Goal: Navigation & Orientation: Find specific page/section

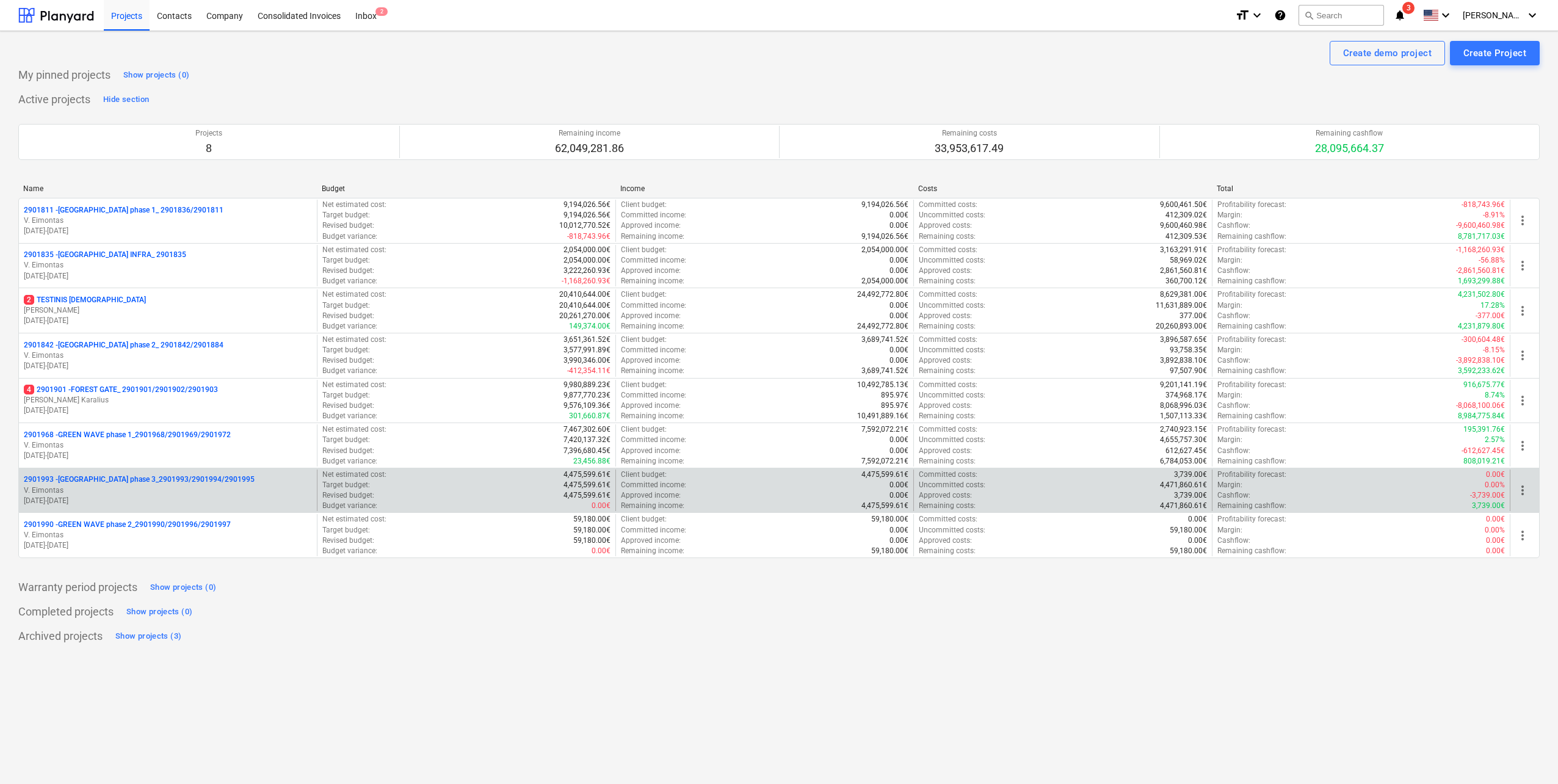
click at [225, 487] on p "V. Eimontas" at bounding box center [167, 490] width 288 height 10
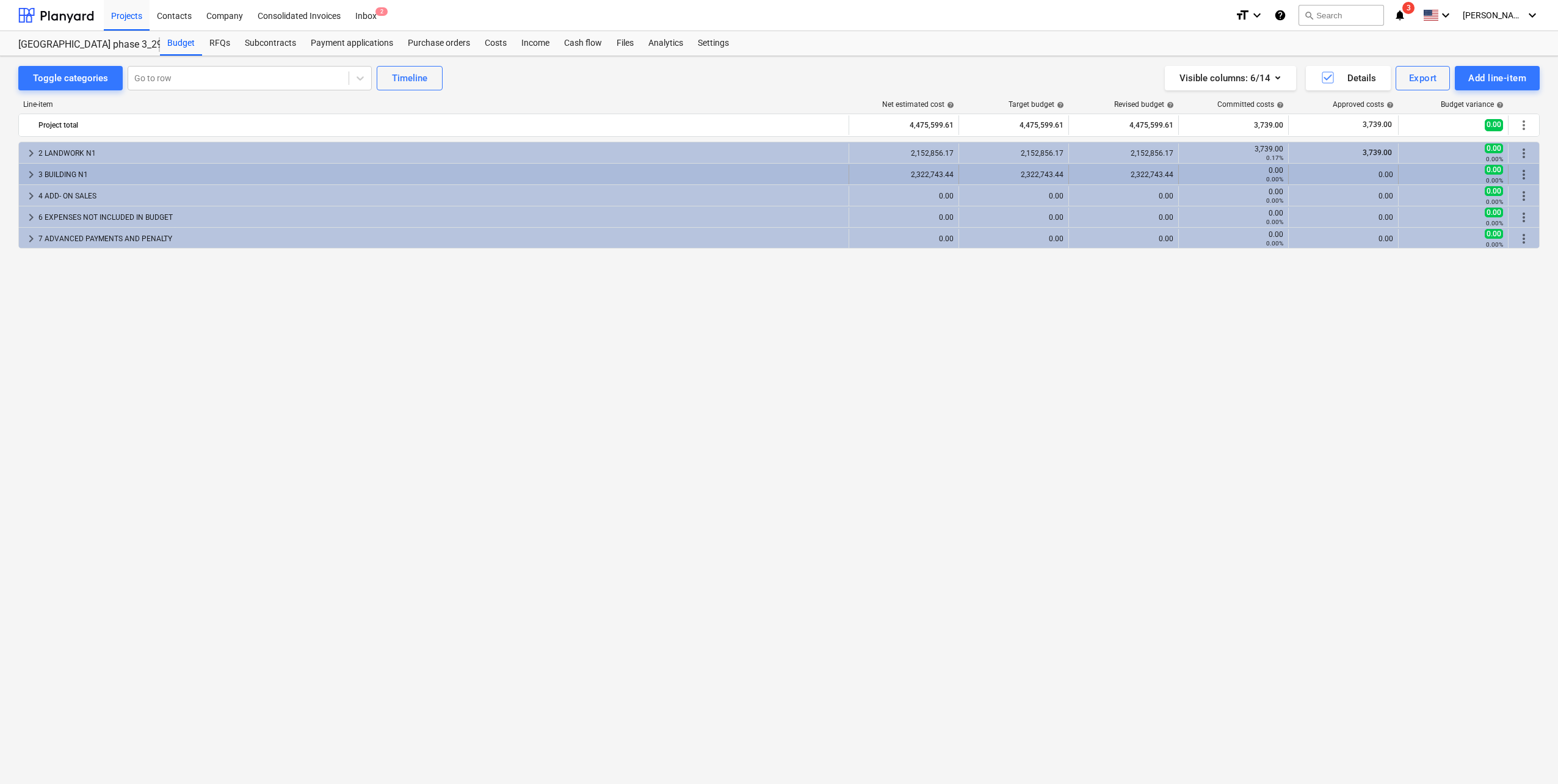
click at [23, 173] on div "keyboard_arrow_right 3 BUILDING N1" at bounding box center [434, 174] width 830 height 20
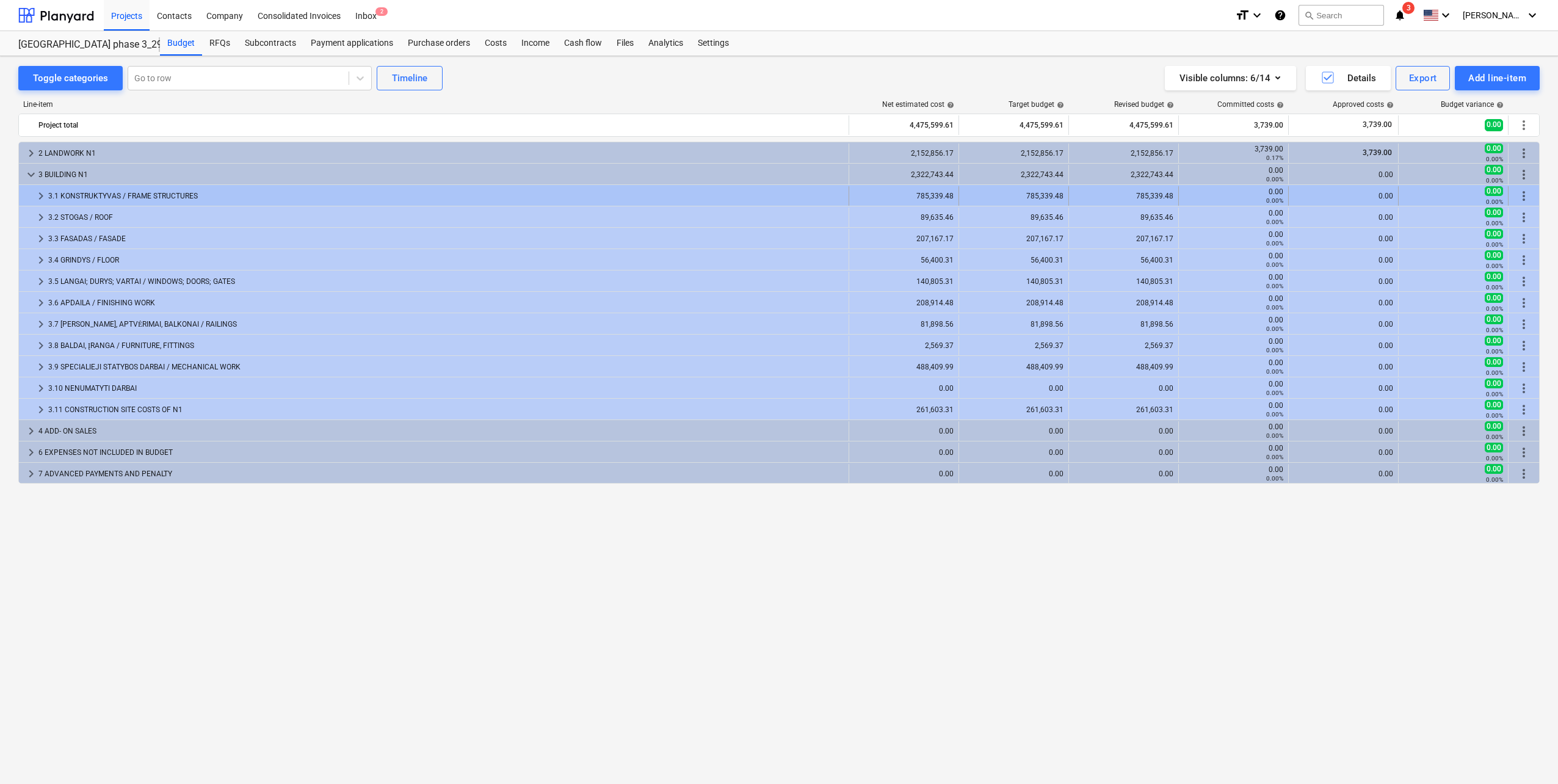
click at [34, 196] on span "keyboard_arrow_right" at bounding box center [41, 196] width 15 height 15
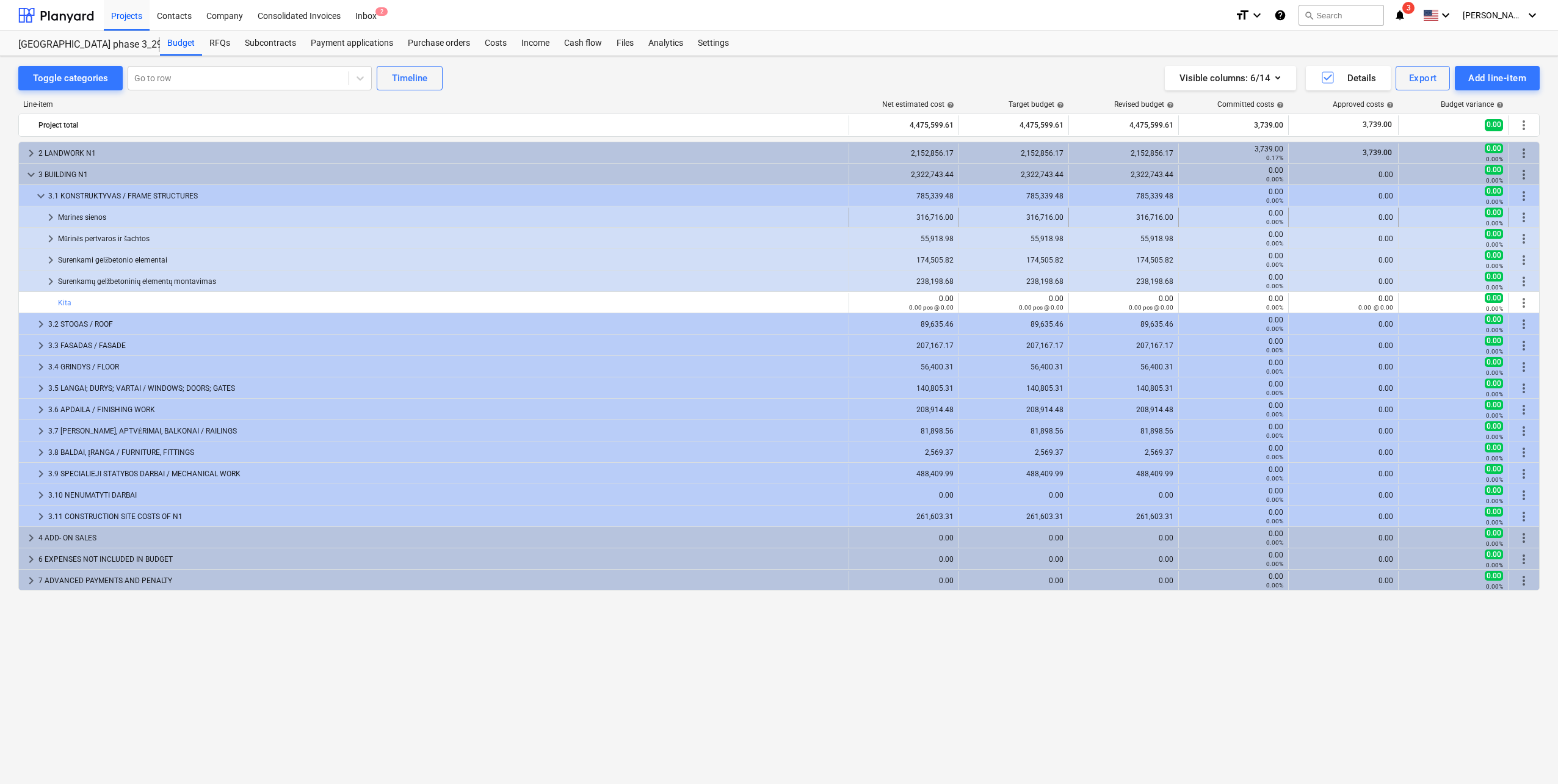
click at [65, 211] on div "Mūrinės sienos" at bounding box center [451, 217] width 786 height 20
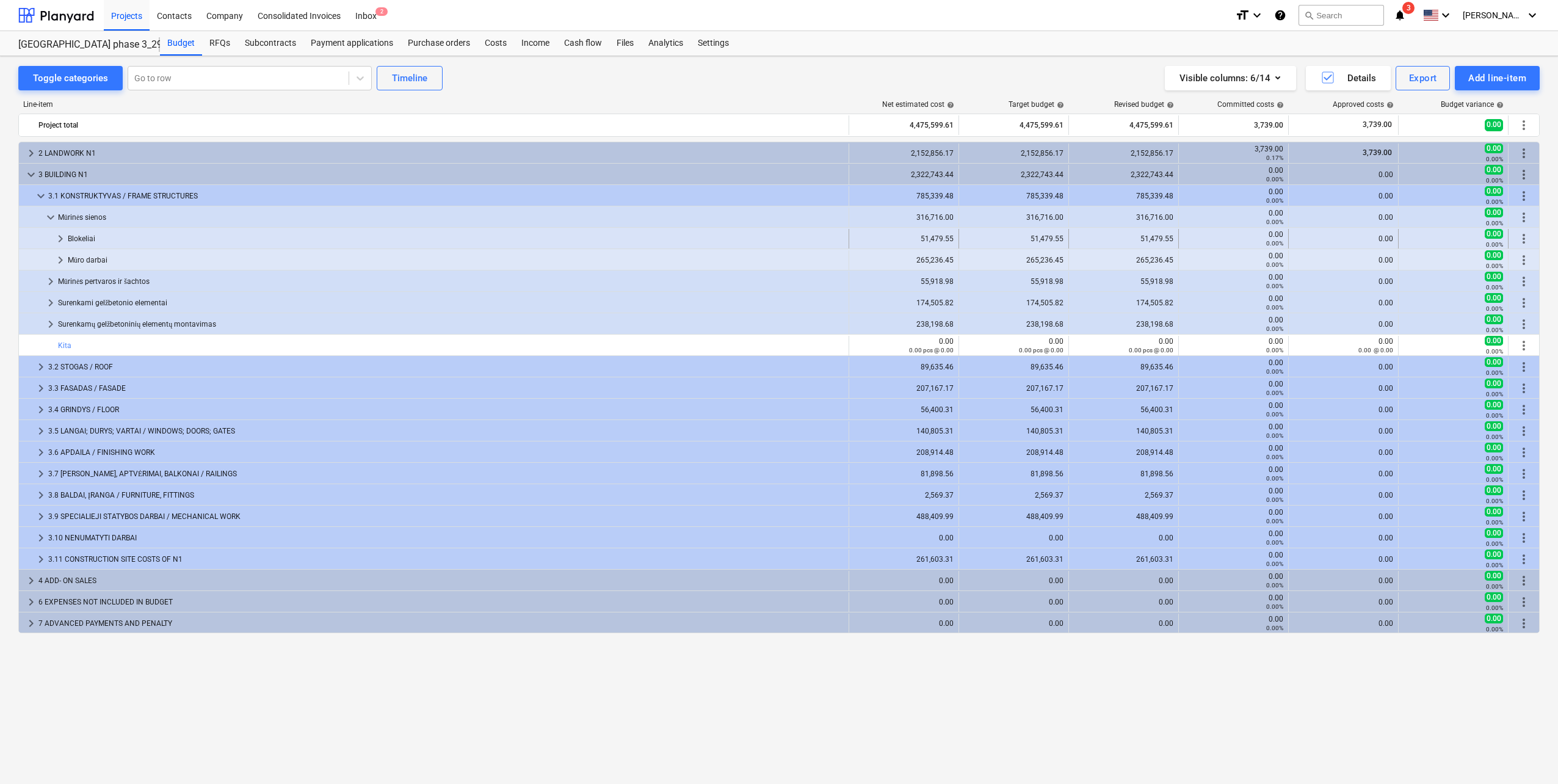
click at [72, 237] on div "Blokeliai" at bounding box center [456, 239] width 776 height 20
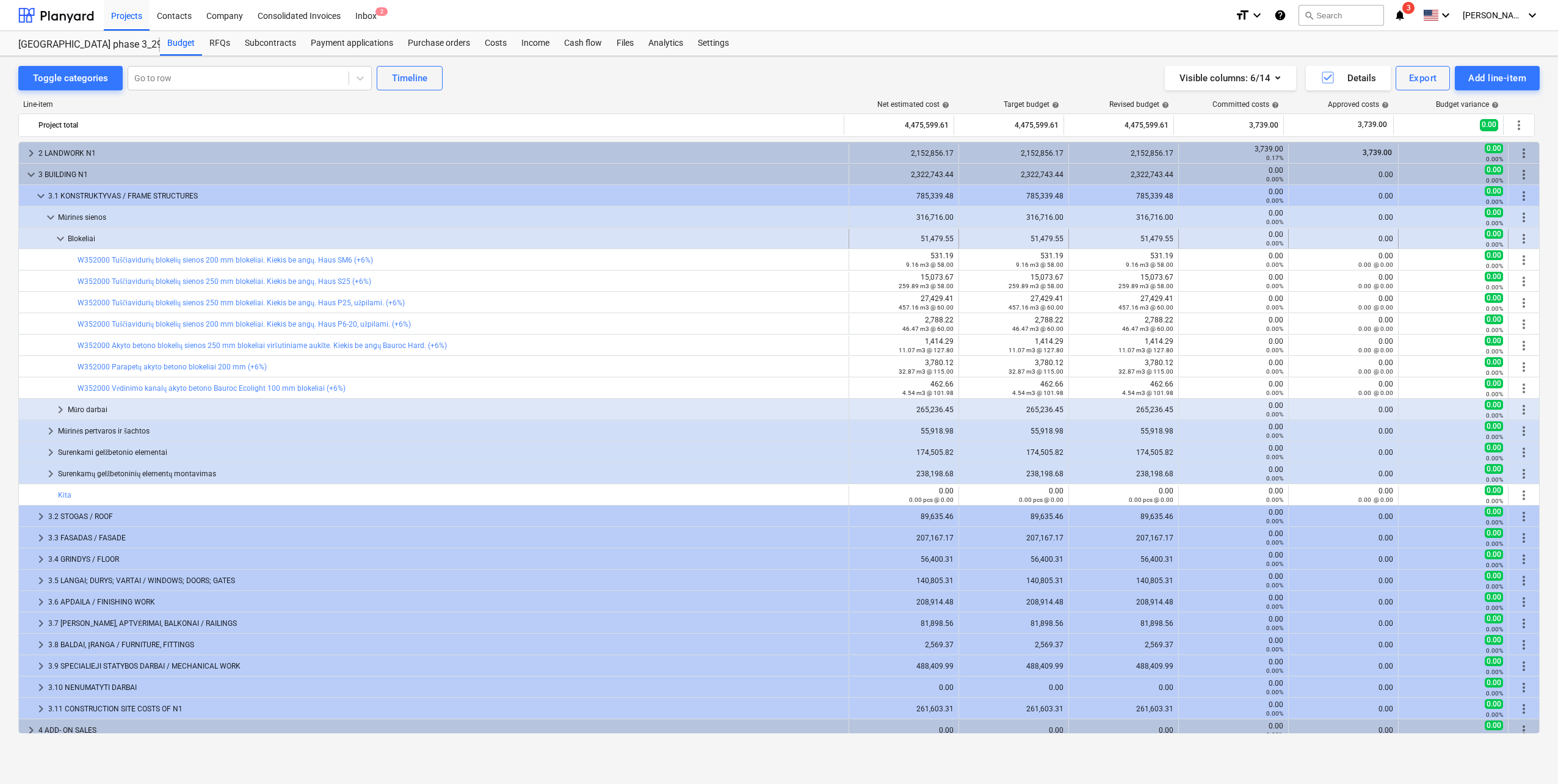
click at [72, 237] on div "Blokeliai" at bounding box center [456, 239] width 776 height 20
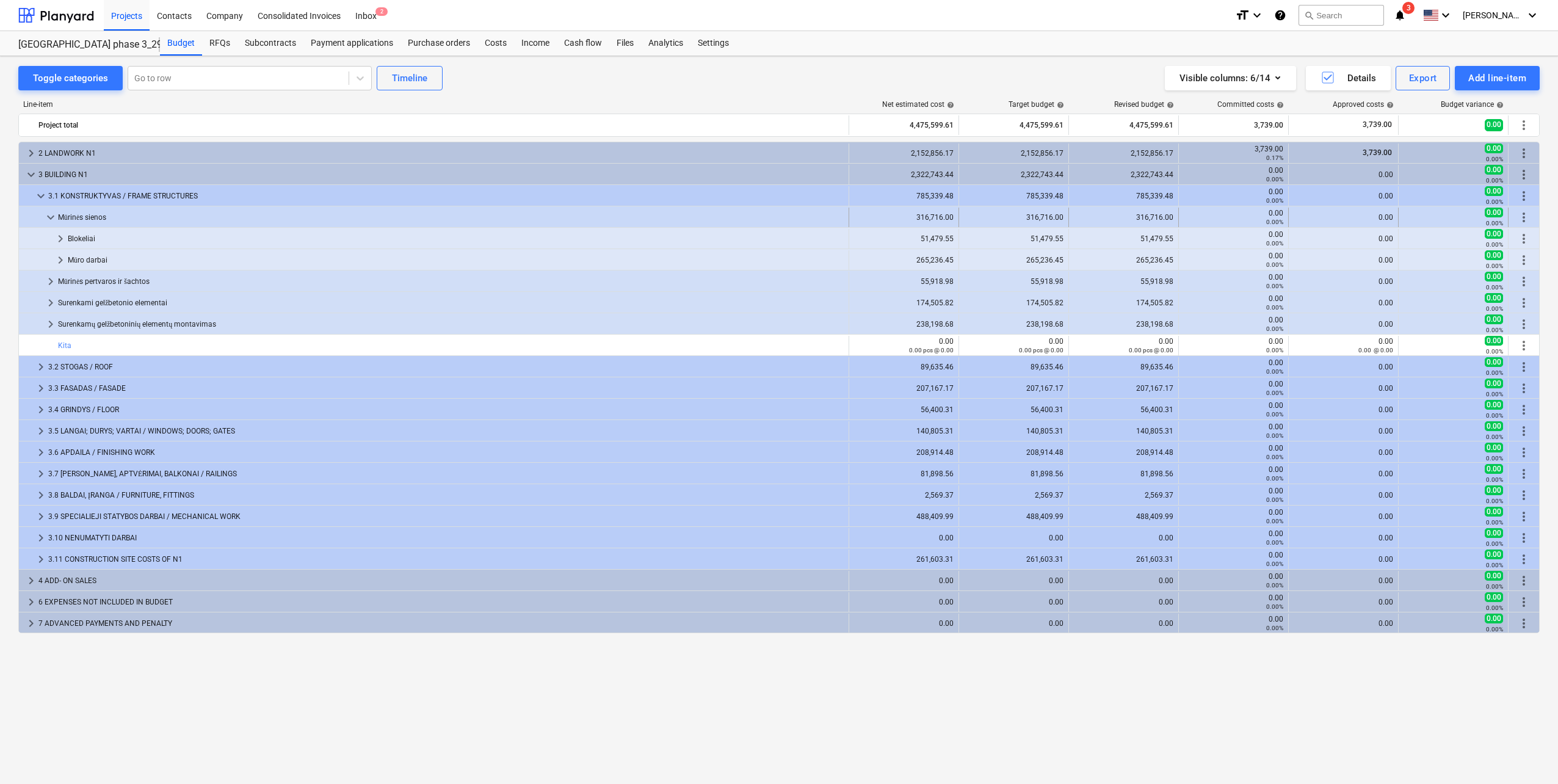
click at [81, 218] on div "Mūrinės sienos" at bounding box center [451, 217] width 786 height 20
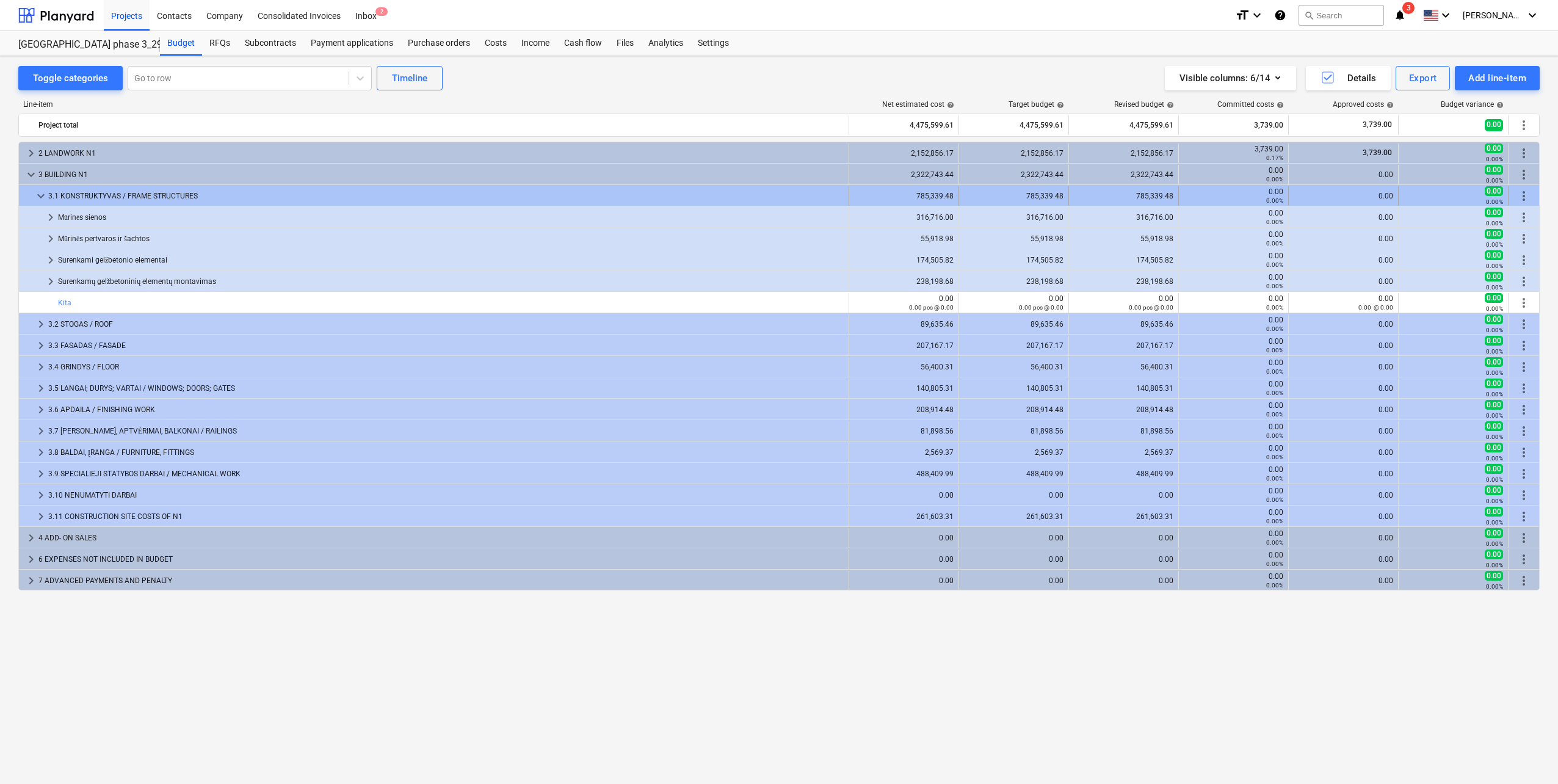
click at [35, 197] on span "keyboard_arrow_down" at bounding box center [41, 196] width 15 height 15
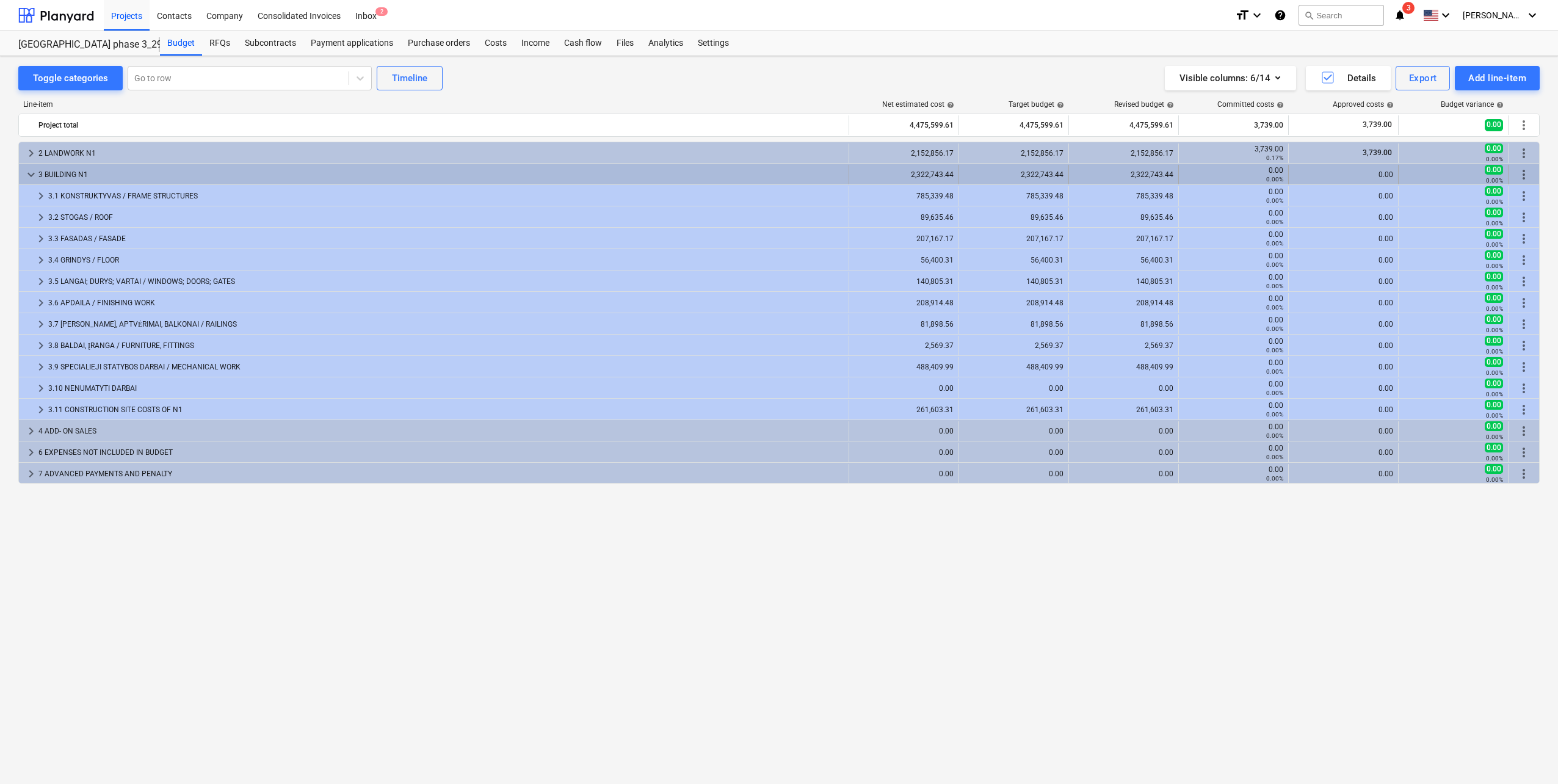
click at [31, 176] on span "keyboard_arrow_down" at bounding box center [31, 174] width 15 height 15
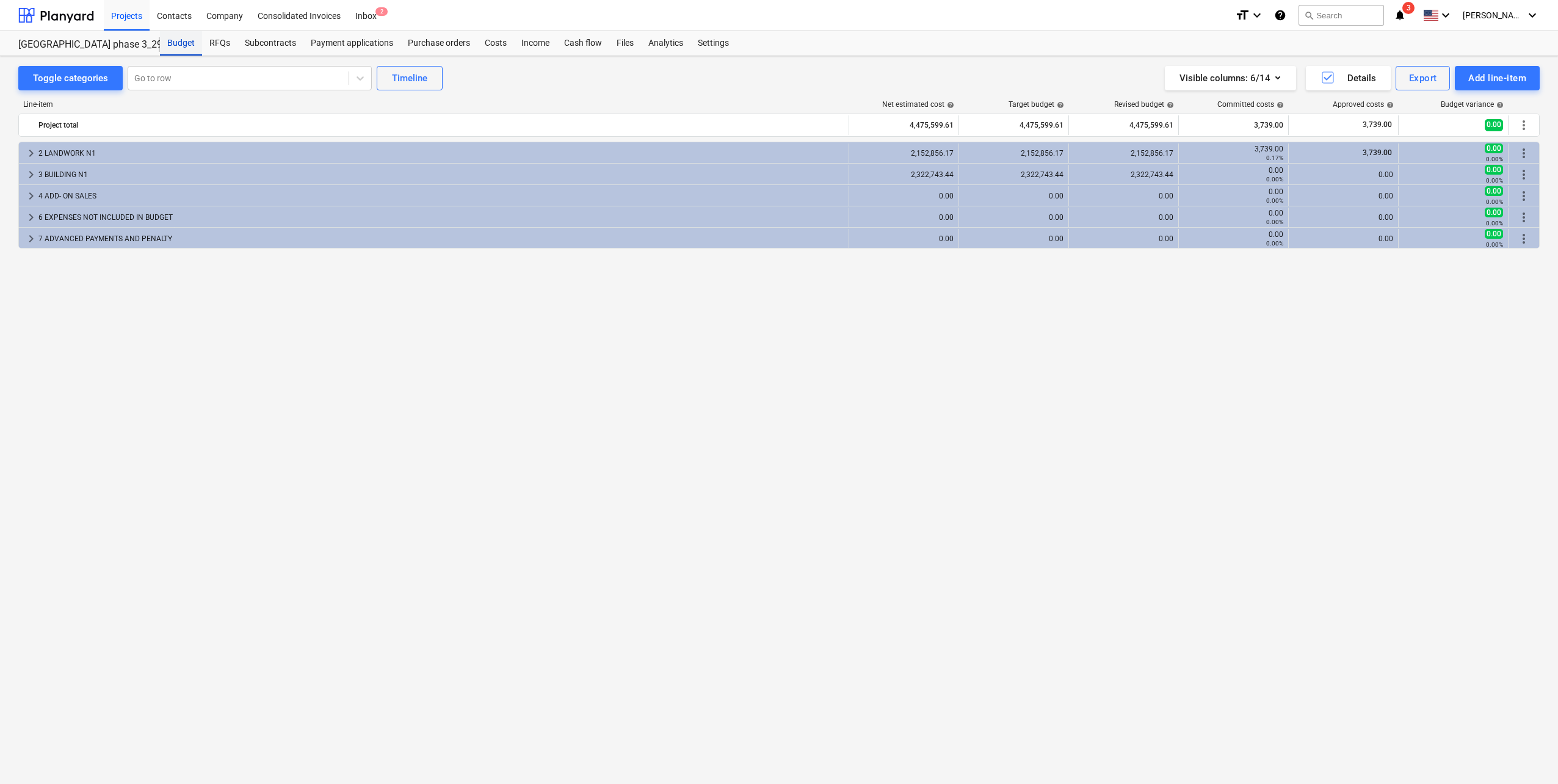
click at [182, 49] on div "Budget" at bounding box center [181, 43] width 42 height 24
click at [40, 13] on div at bounding box center [56, 15] width 76 height 31
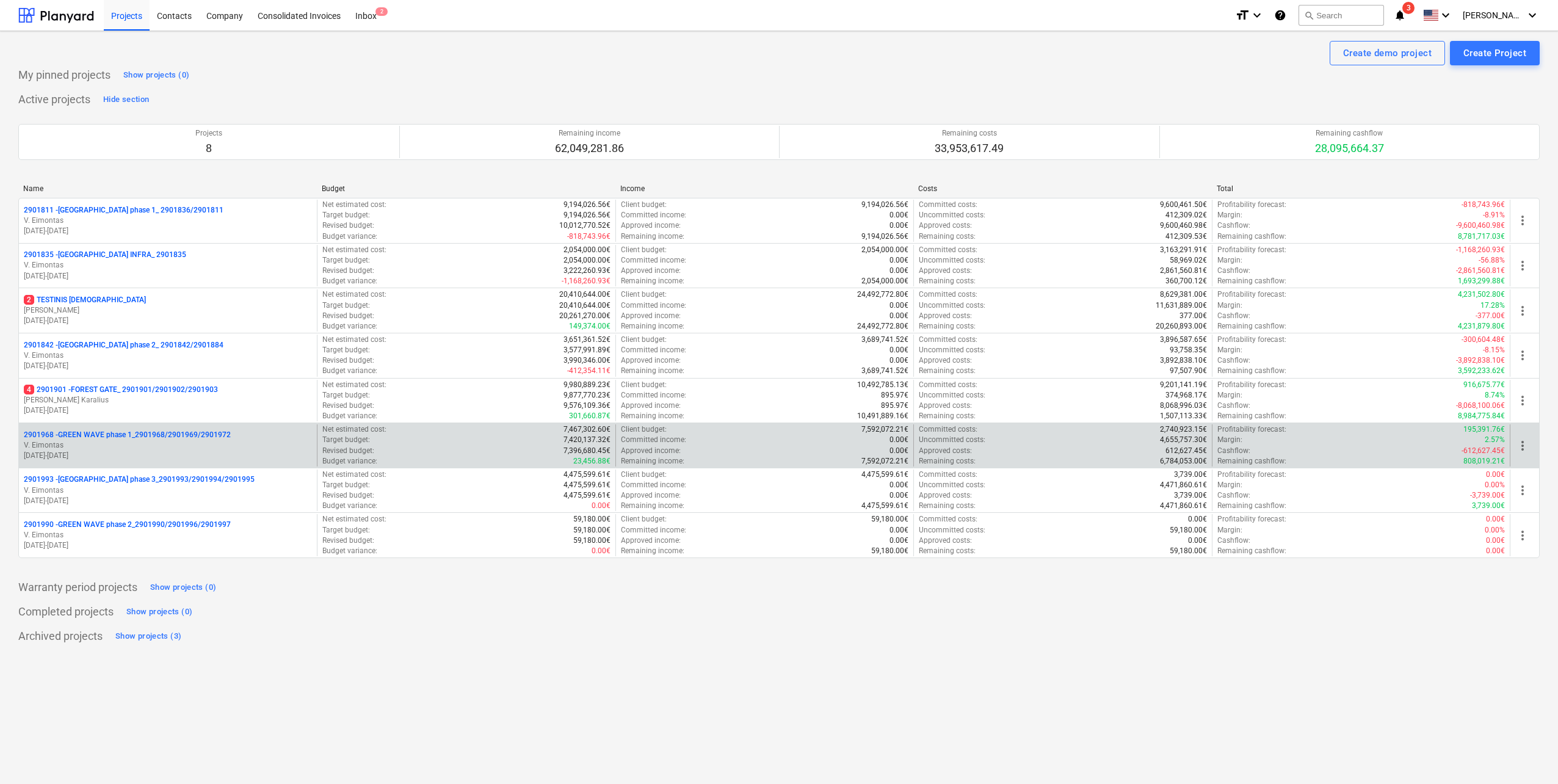
click at [204, 432] on p "2901968 - GREEN WAVE phase 1_2901968/2901969/2901972" at bounding box center [127, 434] width 207 height 10
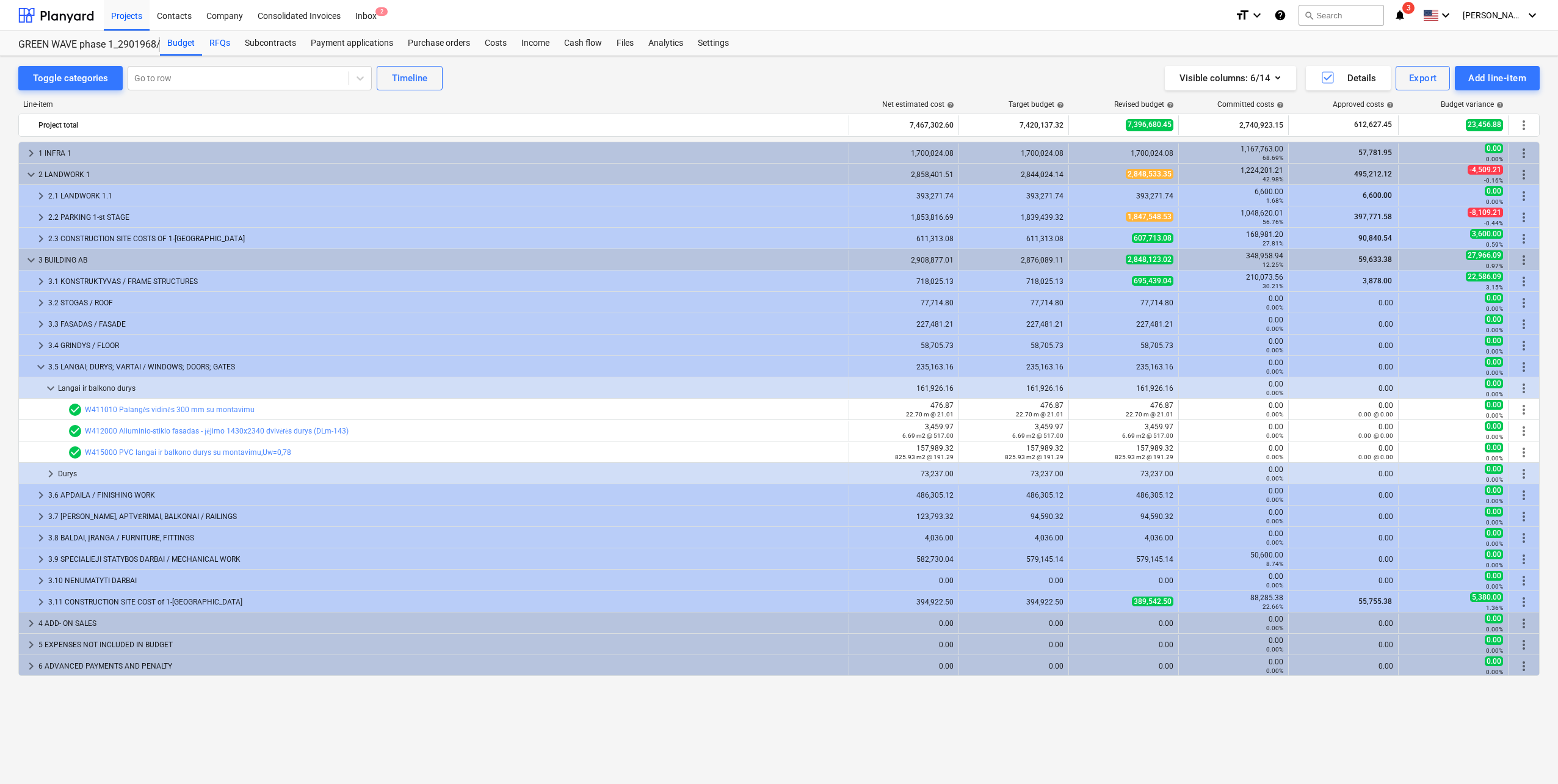
click at [214, 42] on div "RFQs" at bounding box center [219, 43] width 35 height 24
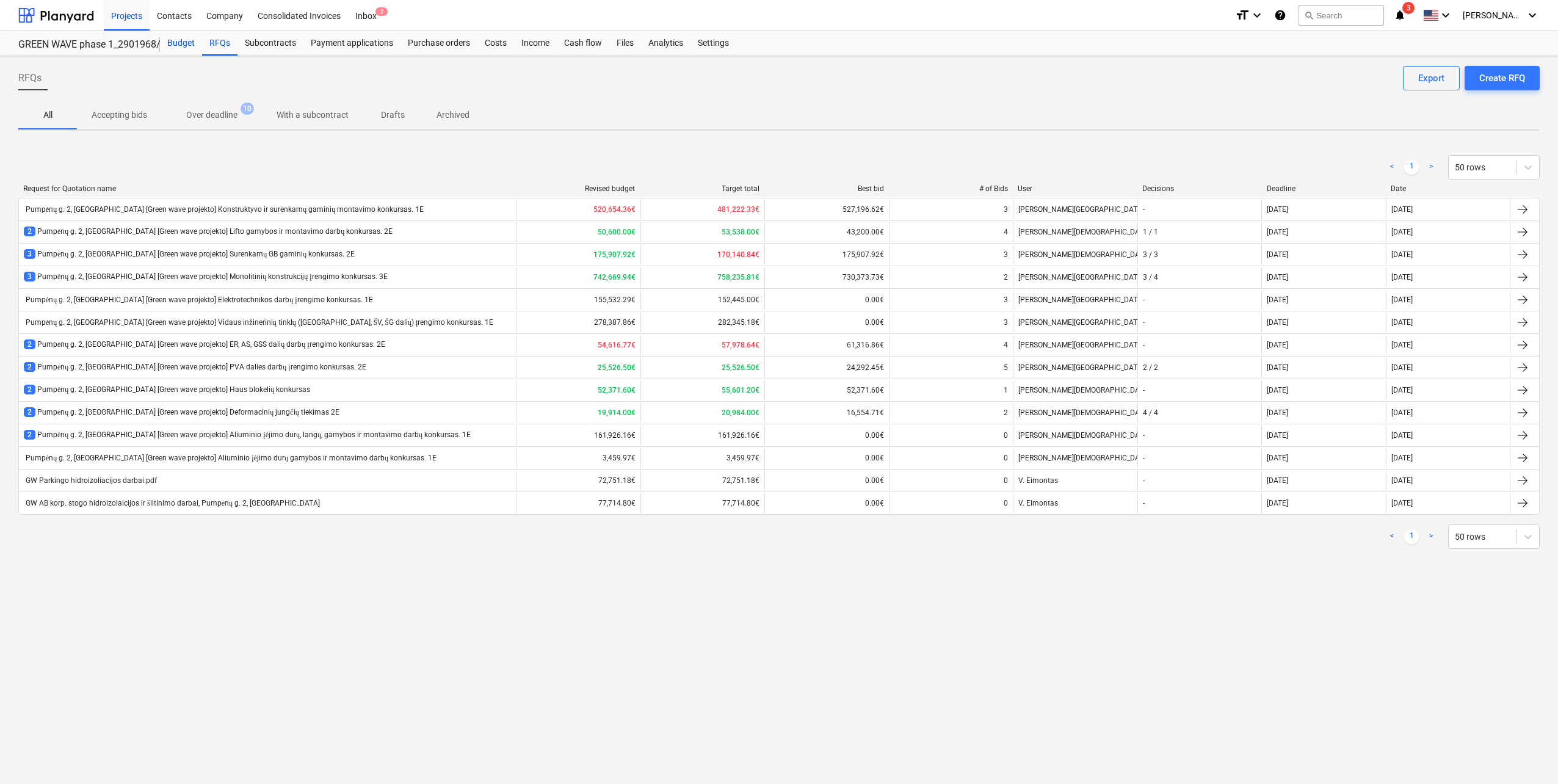
click at [182, 47] on div "Budget" at bounding box center [181, 43] width 42 height 24
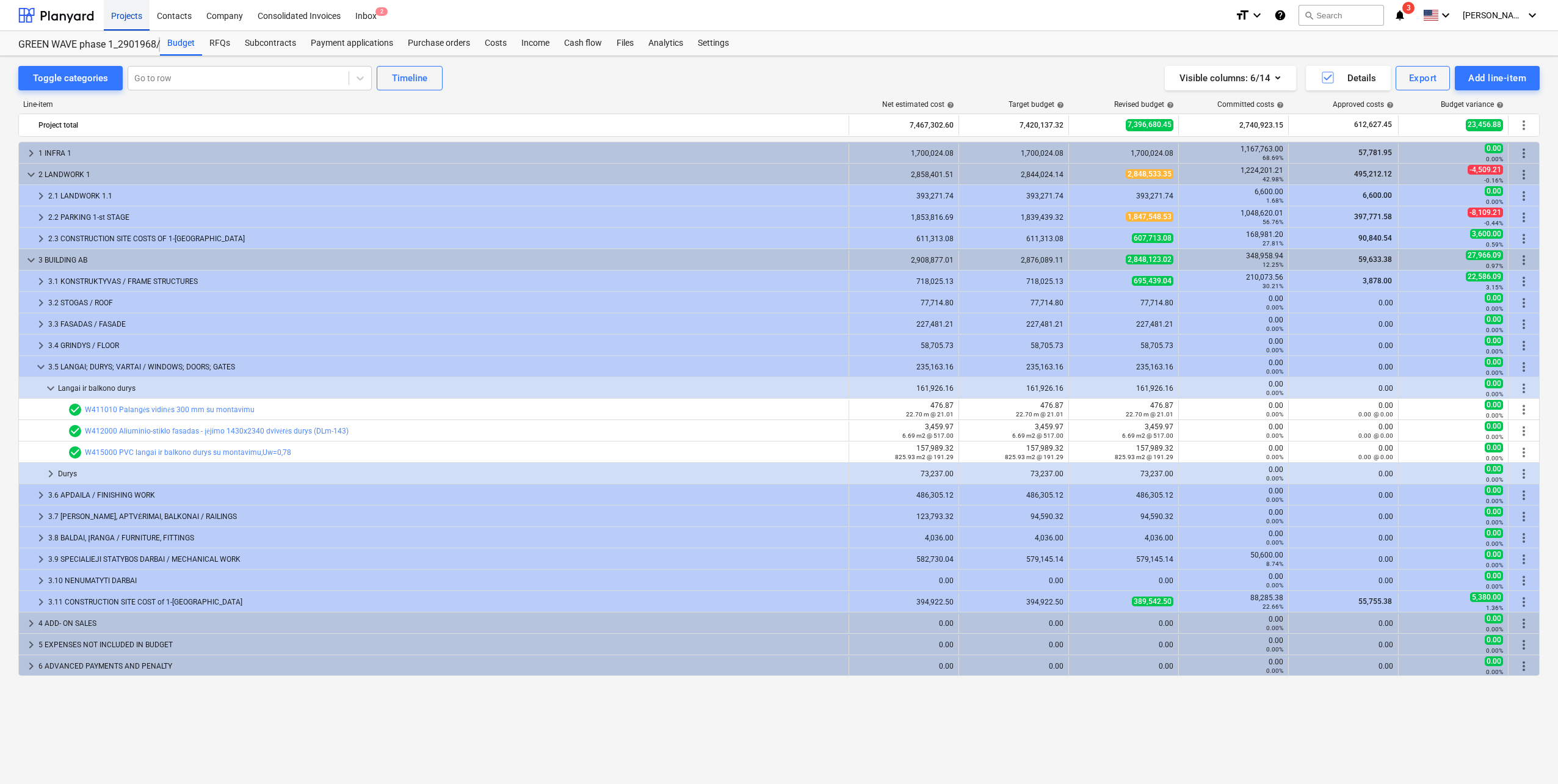
click at [128, 13] on div "Projects" at bounding box center [127, 15] width 46 height 31
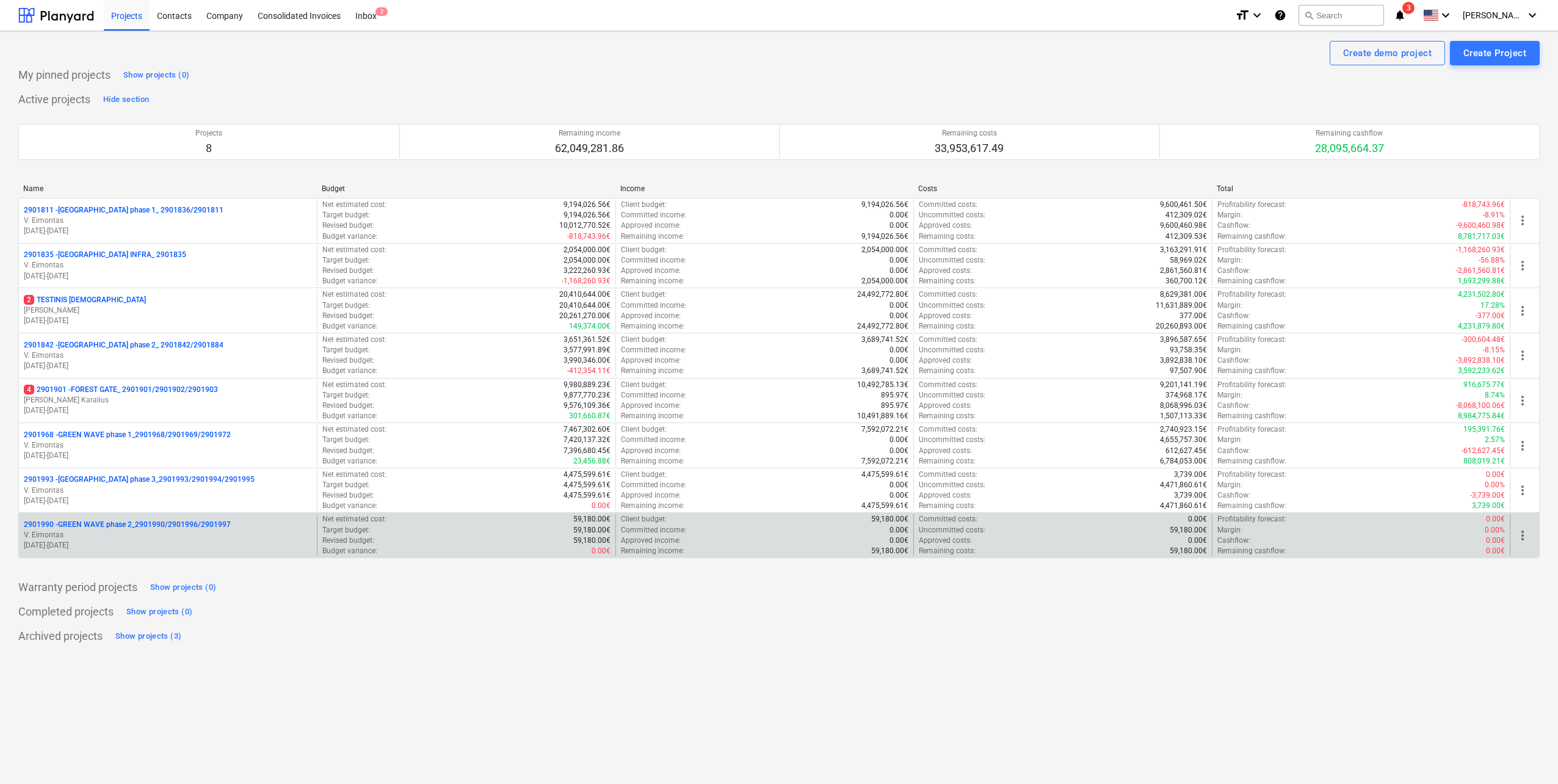
click at [197, 526] on p "2901990 - GREEN WAVE phase 2_2901990/2901996/2901997" at bounding box center [127, 524] width 207 height 10
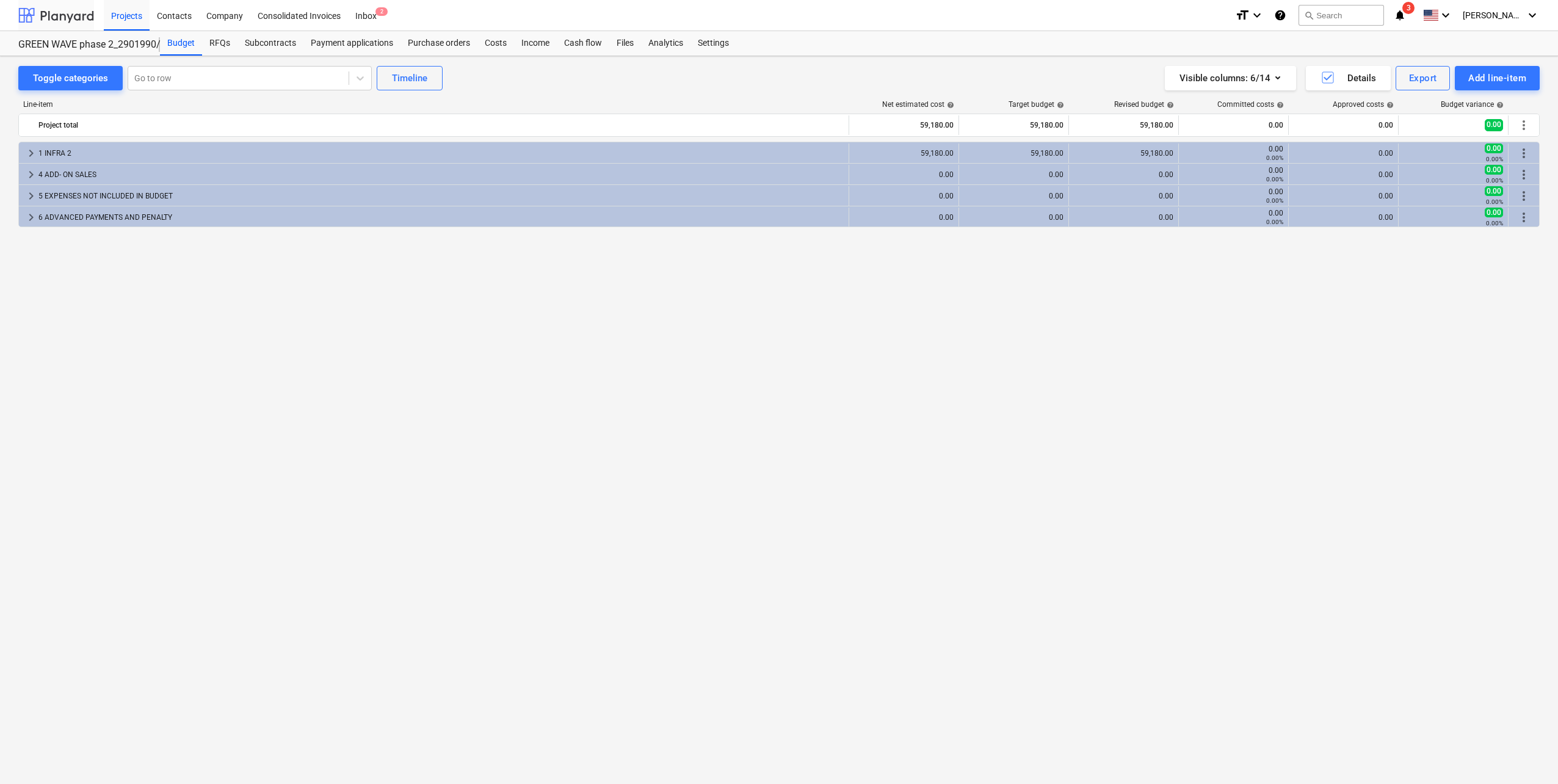
click at [66, 17] on div at bounding box center [56, 15] width 76 height 31
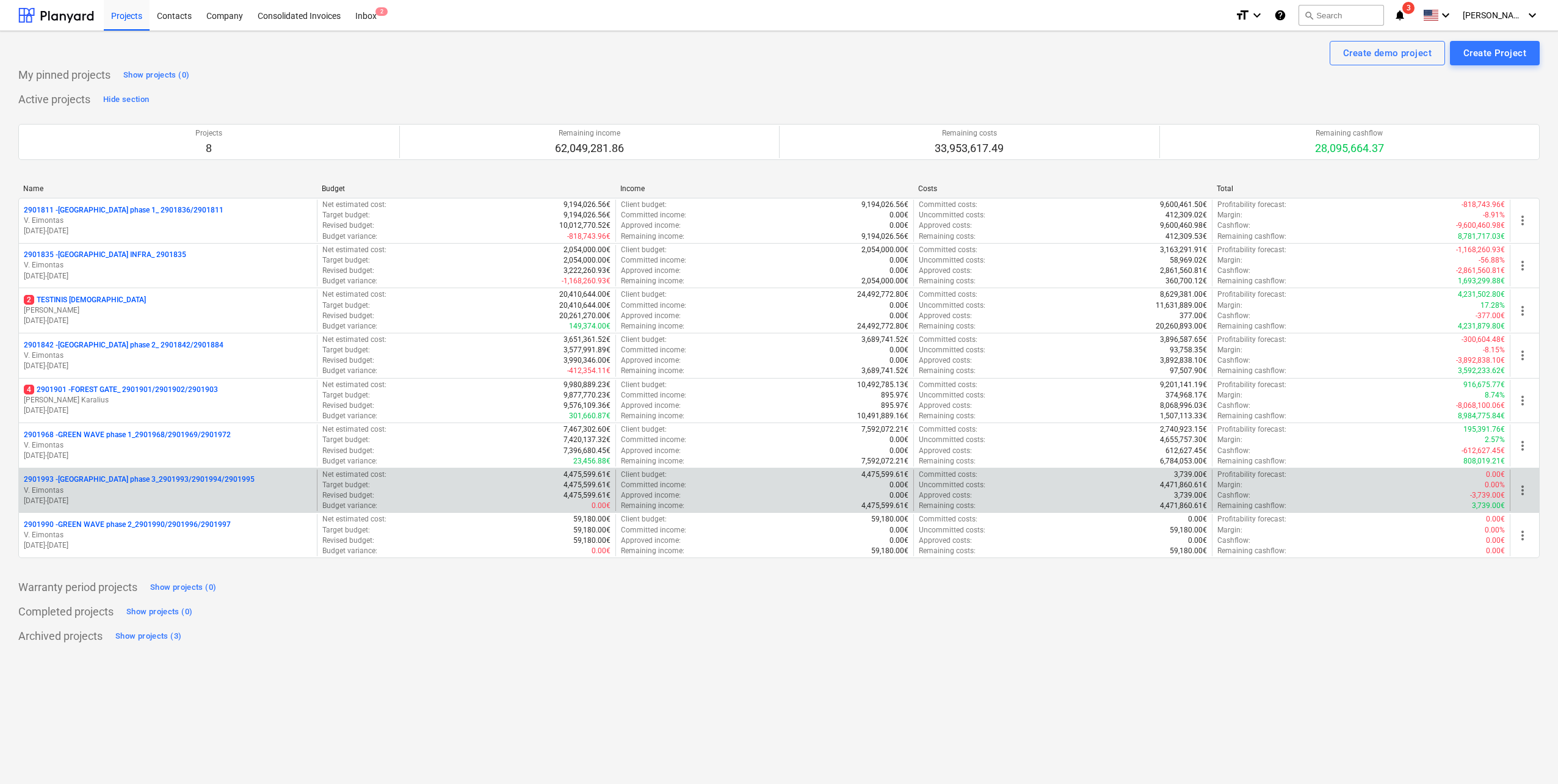
click at [202, 480] on p "2901993 - LAKE TOWN phase 3_2901993/2901994/2901995" at bounding box center [139, 479] width 231 height 10
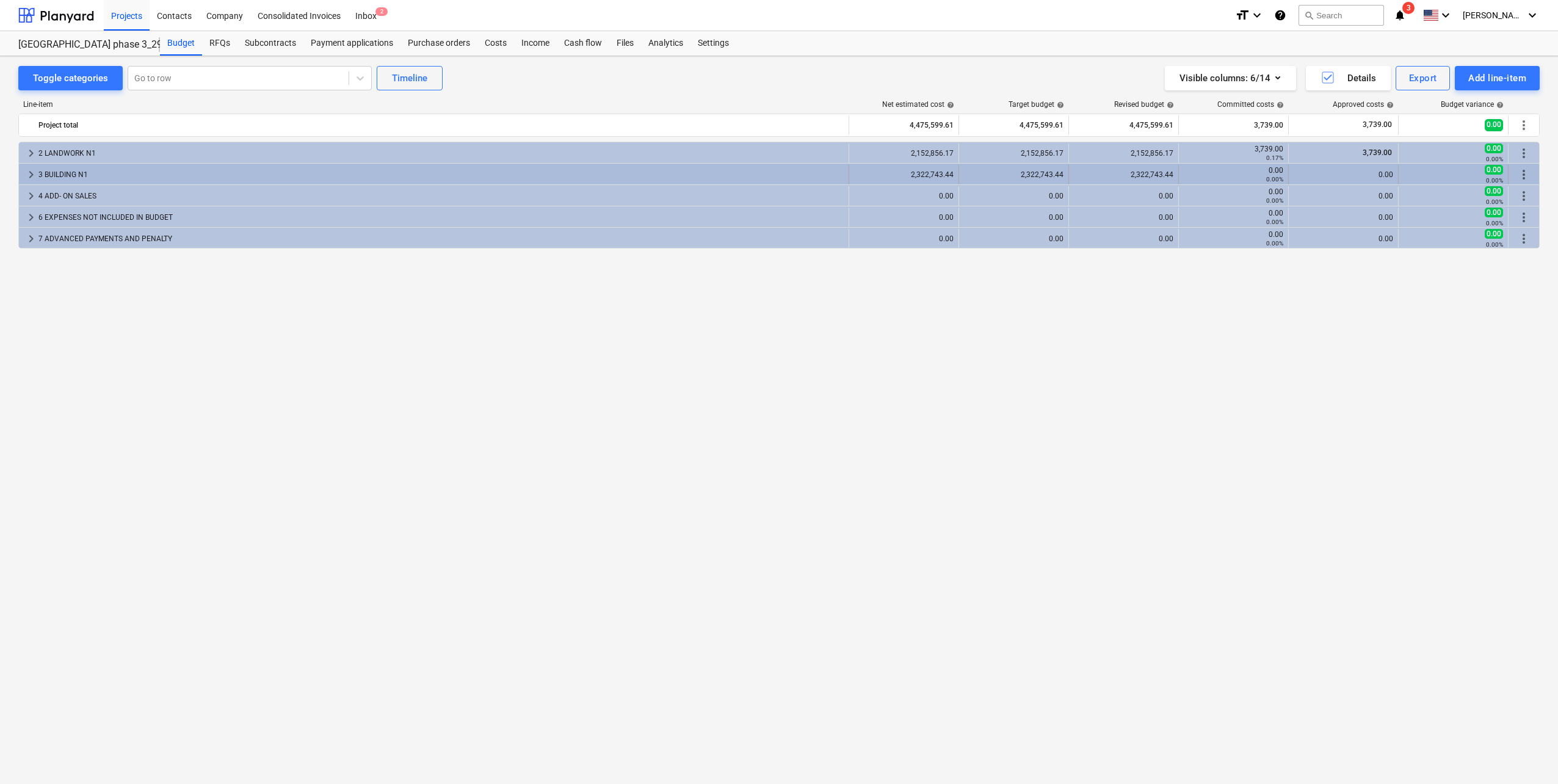
click at [117, 179] on div "3 BUILDING N1" at bounding box center [441, 174] width 805 height 20
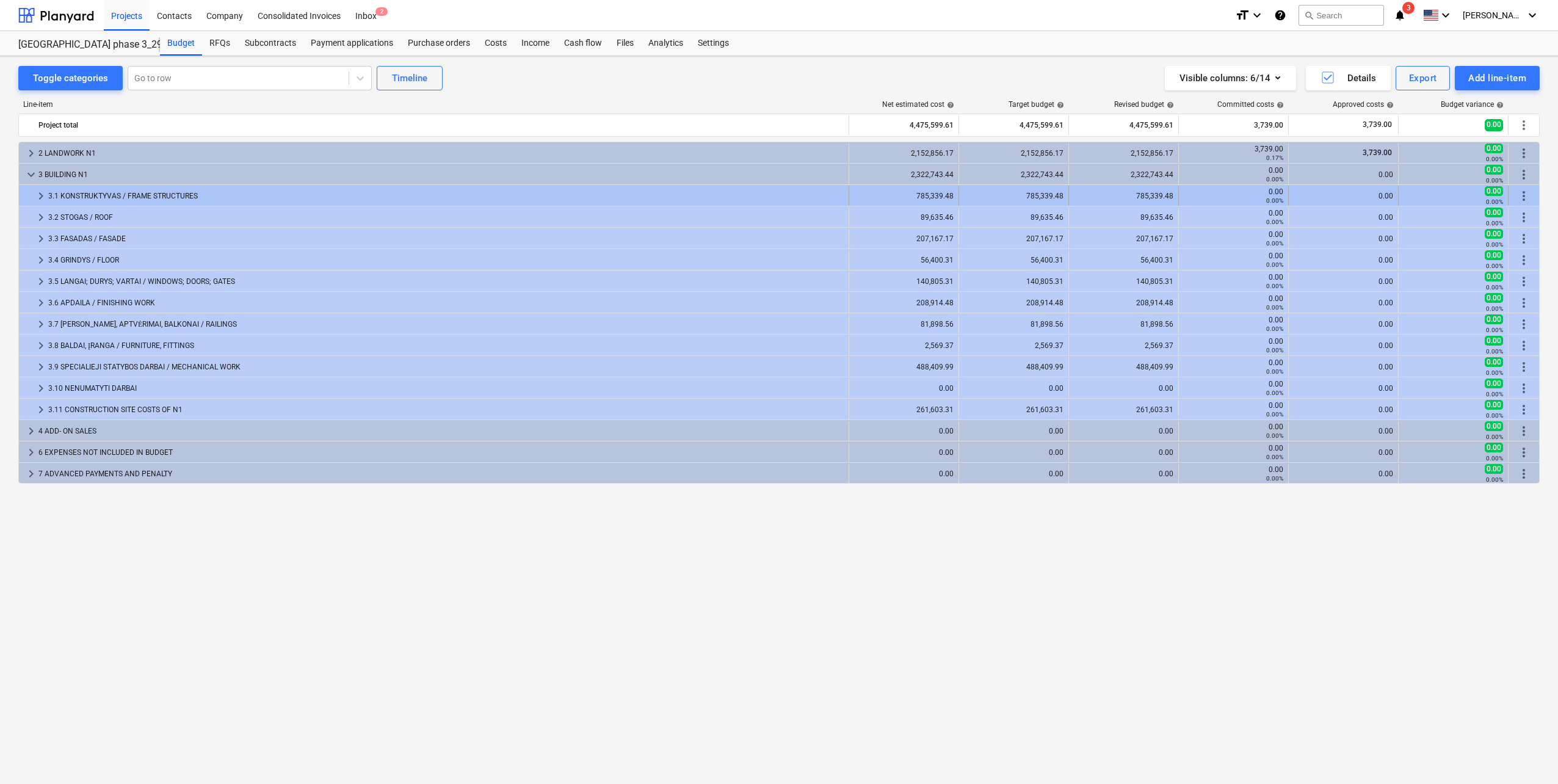
click at [118, 192] on div "3.1 KONSTRUKTYVAS / FRAME STRUCTURES" at bounding box center [446, 196] width 796 height 20
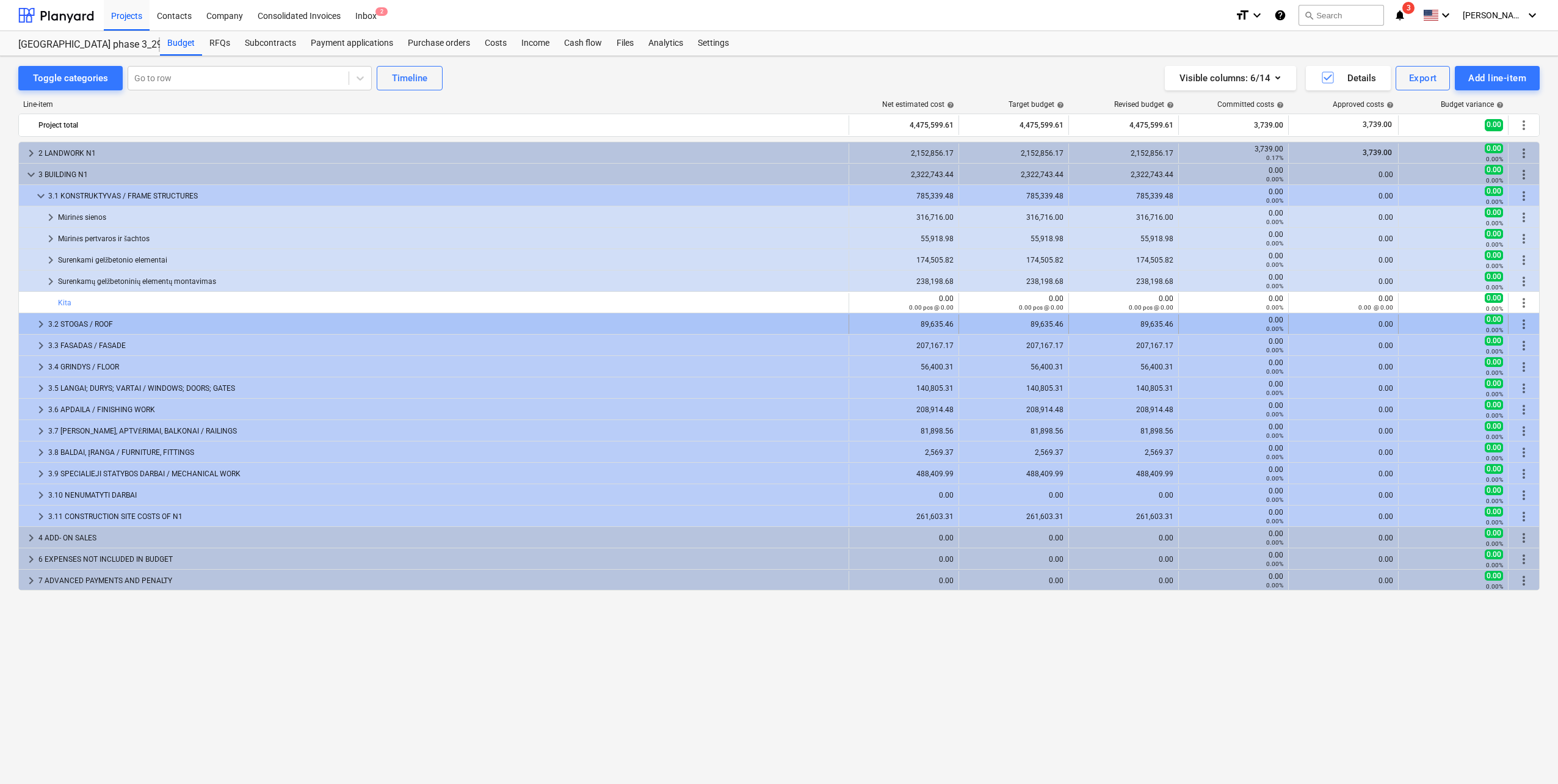
click at [104, 319] on div "3.2 STOGAS / ROOF" at bounding box center [446, 324] width 796 height 20
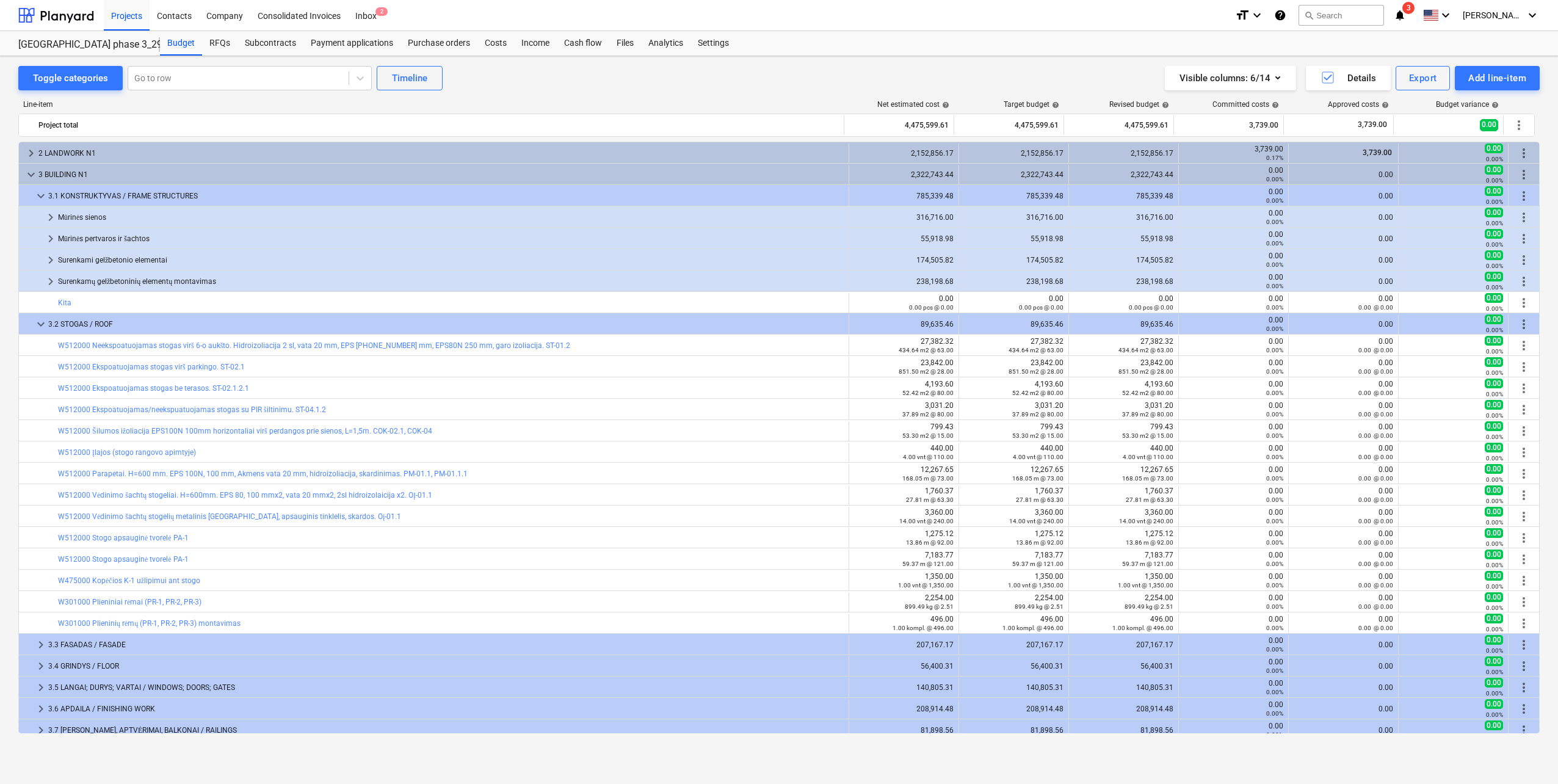
click at [104, 319] on div "3.2 STOGAS / ROOF" at bounding box center [446, 324] width 796 height 20
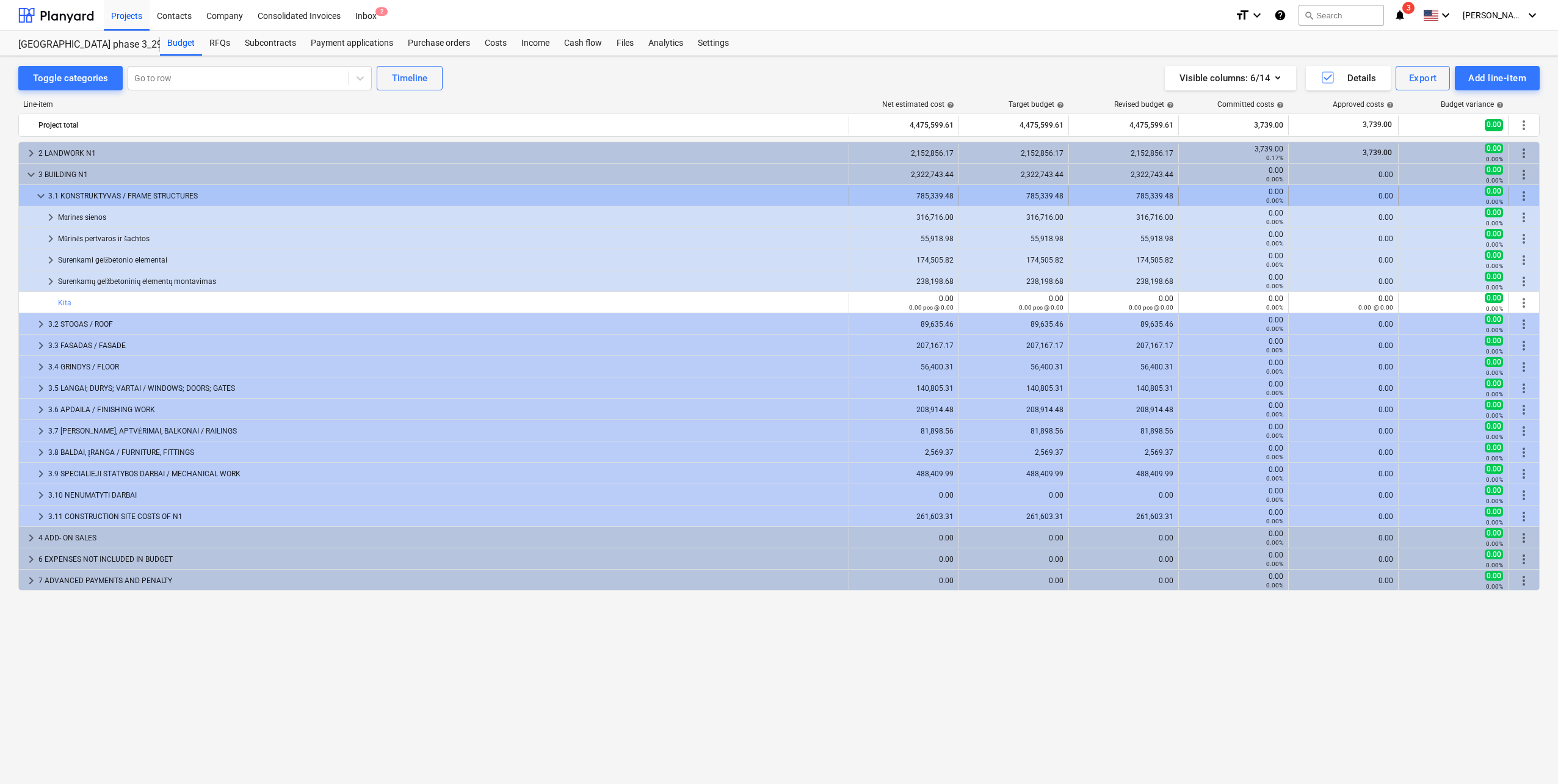
click at [135, 196] on div "3.1 KONSTRUKTYVAS / FRAME STRUCTURES" at bounding box center [446, 196] width 796 height 20
